Goal: Ask a question

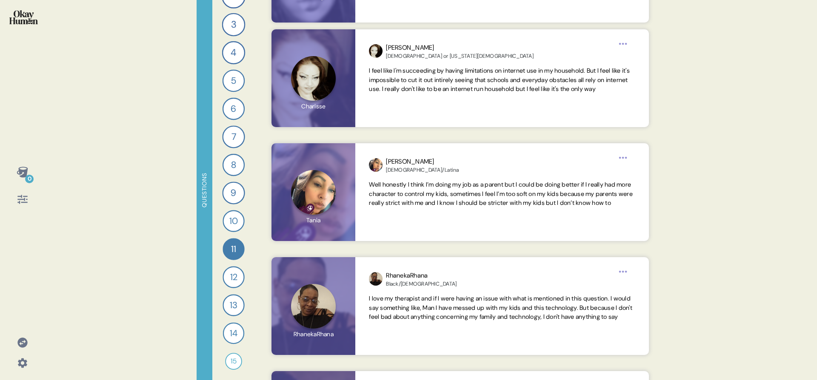
scroll to position [3988, 0]
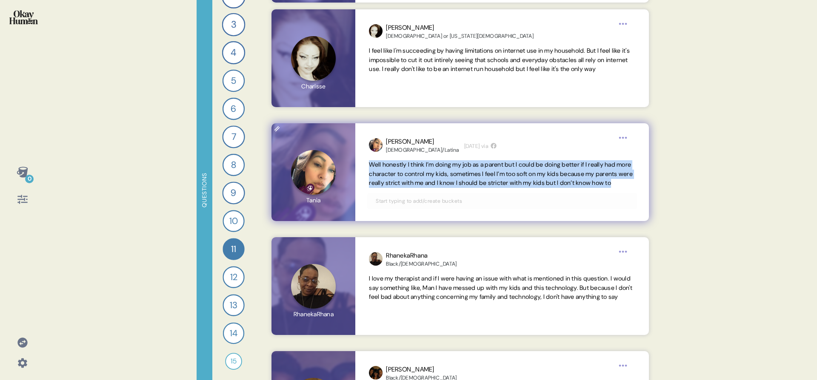
drag, startPoint x: 417, startPoint y: 191, endPoint x: 364, endPoint y: 169, distance: 57.1
click at [364, 169] on div "[PERSON_NAME] Hispanic/Latina [DATE] via Well honestly I think I’m doing my job…" at bounding box center [501, 172] width 293 height 98
drag, startPoint x: 369, startPoint y: 165, endPoint x: 410, endPoint y: 193, distance: 50.0
click at [410, 188] on span "Well honestly I think I’m doing my job as a parent but I could be doing better …" at bounding box center [502, 174] width 266 height 28
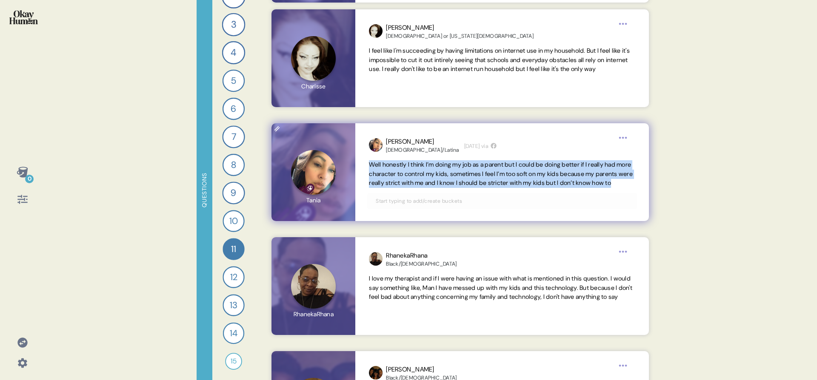
click at [410, 188] on span "Well honestly I think I’m doing my job as a parent but I could be doing better …" at bounding box center [502, 174] width 266 height 28
drag, startPoint x: 410, startPoint y: 193, endPoint x: 368, endPoint y: 168, distance: 49.0
click at [368, 168] on div "[PERSON_NAME] Hispanic/Latina [DATE] via Well honestly I think I’m doing my job…" at bounding box center [501, 172] width 293 height 98
click at [374, 176] on span "Well honestly I think I’m doing my job as a parent but I could be doing better …" at bounding box center [501, 174] width 264 height 26
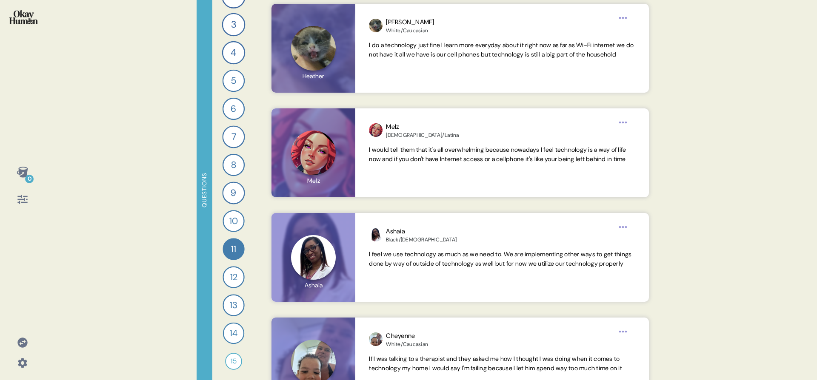
scroll to position [5732, 0]
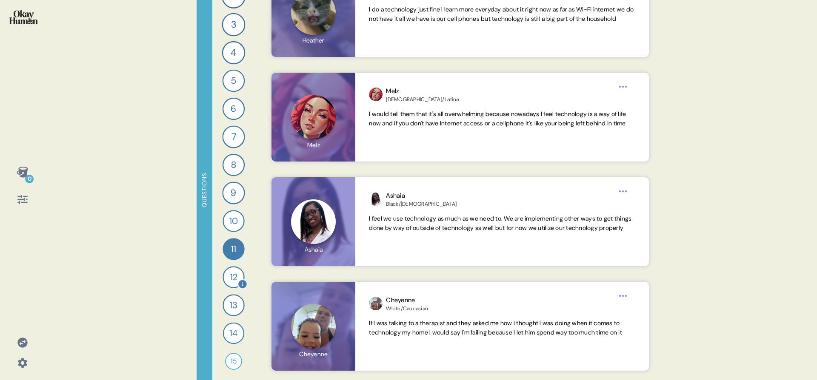
click at [223, 275] on div "12" at bounding box center [234, 277] width 22 height 22
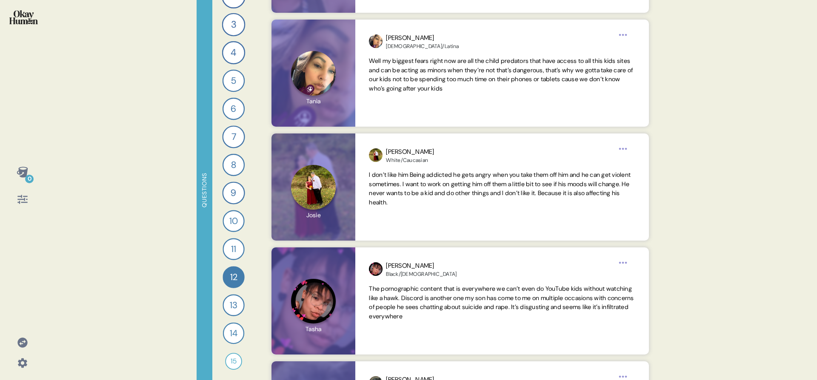
scroll to position [3626, 0]
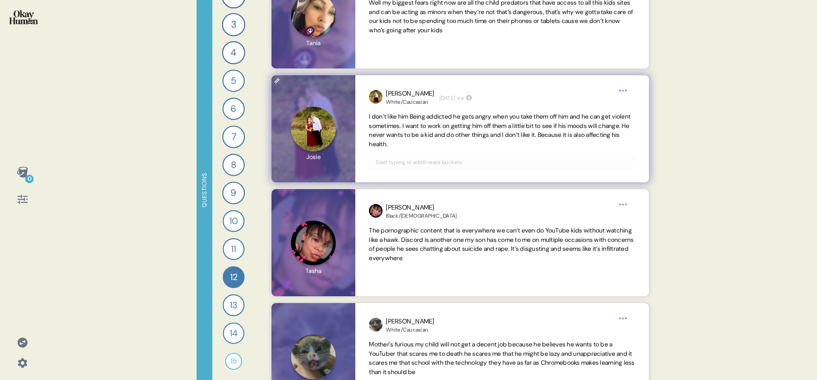
click at [572, 131] on span "I don’t like him Being addicted he gets angry when you take them off him and he…" at bounding box center [500, 130] width 262 height 35
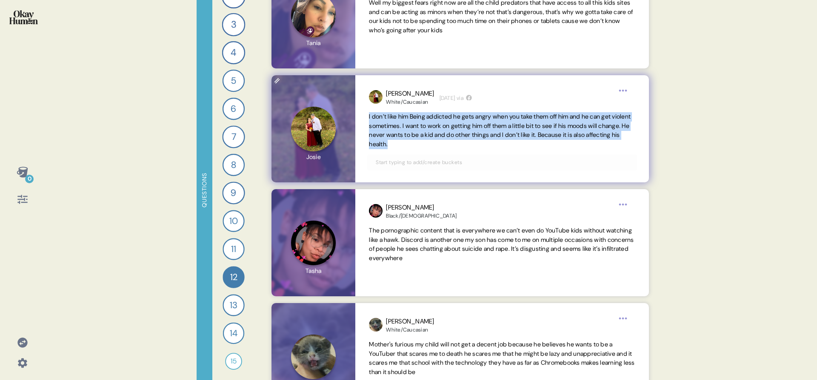
click at [572, 131] on span "I don’t like him Being addicted he gets angry when you take them off him and he…" at bounding box center [500, 130] width 262 height 35
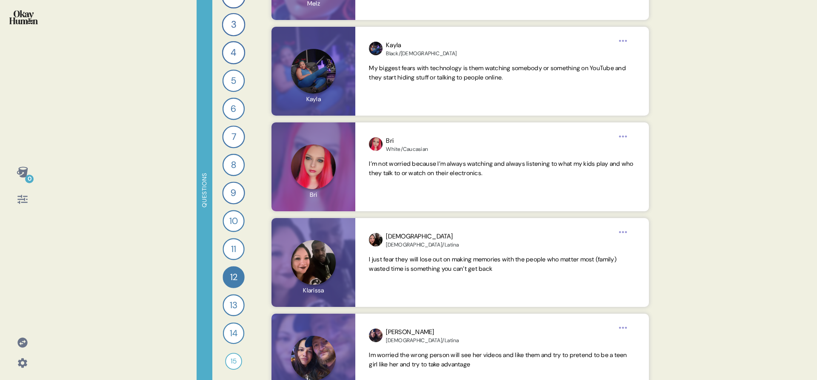
scroll to position [6402, 0]
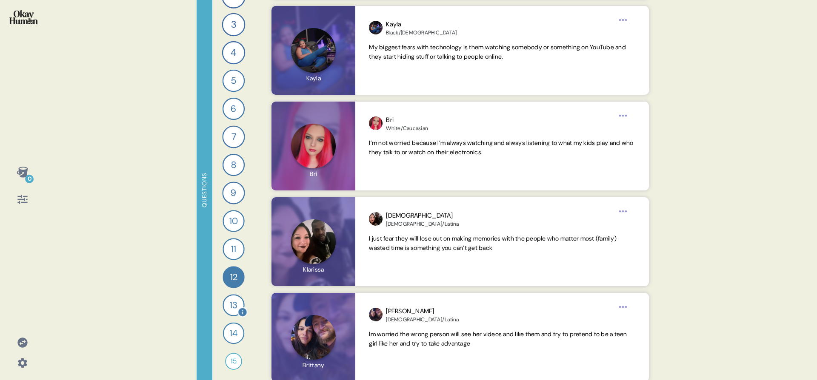
click at [226, 312] on div "13" at bounding box center [234, 305] width 22 height 22
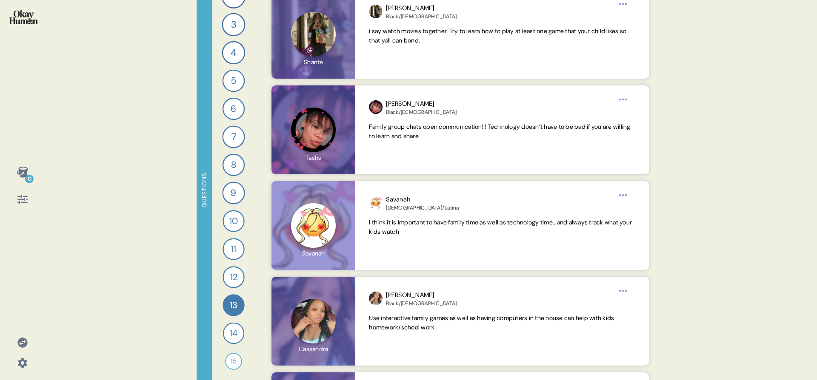
scroll to position [5888, 0]
click at [227, 328] on div "14" at bounding box center [233, 333] width 21 height 21
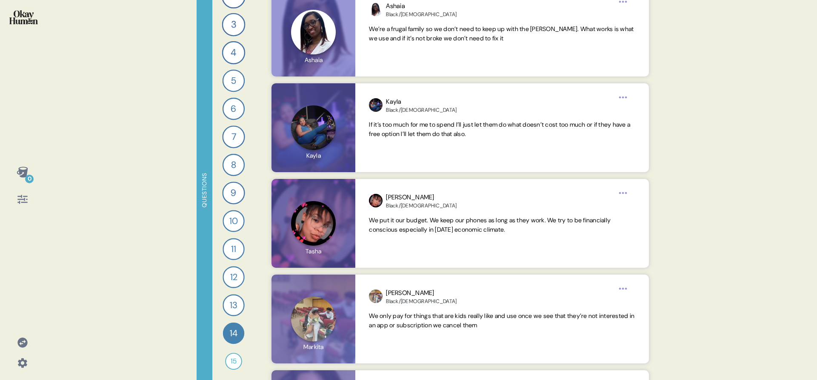
scroll to position [4914, 0]
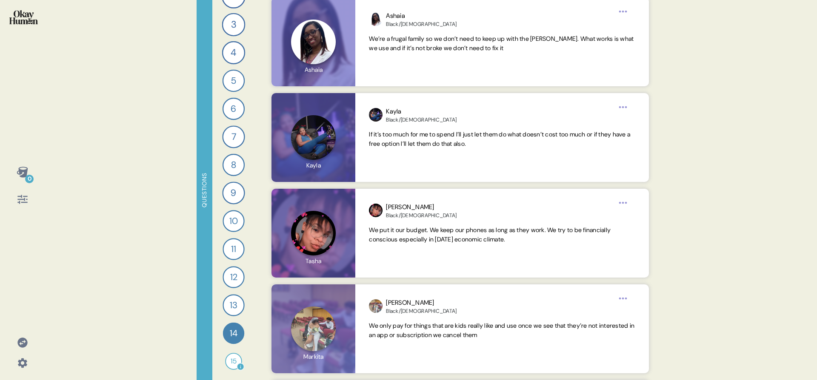
click at [228, 360] on div "15" at bounding box center [233, 361] width 17 height 17
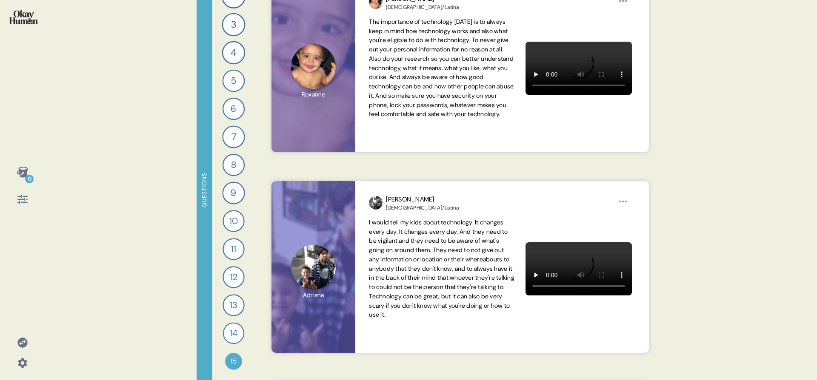
scroll to position [5773, 0]
